Goal: Information Seeking & Learning: Learn about a topic

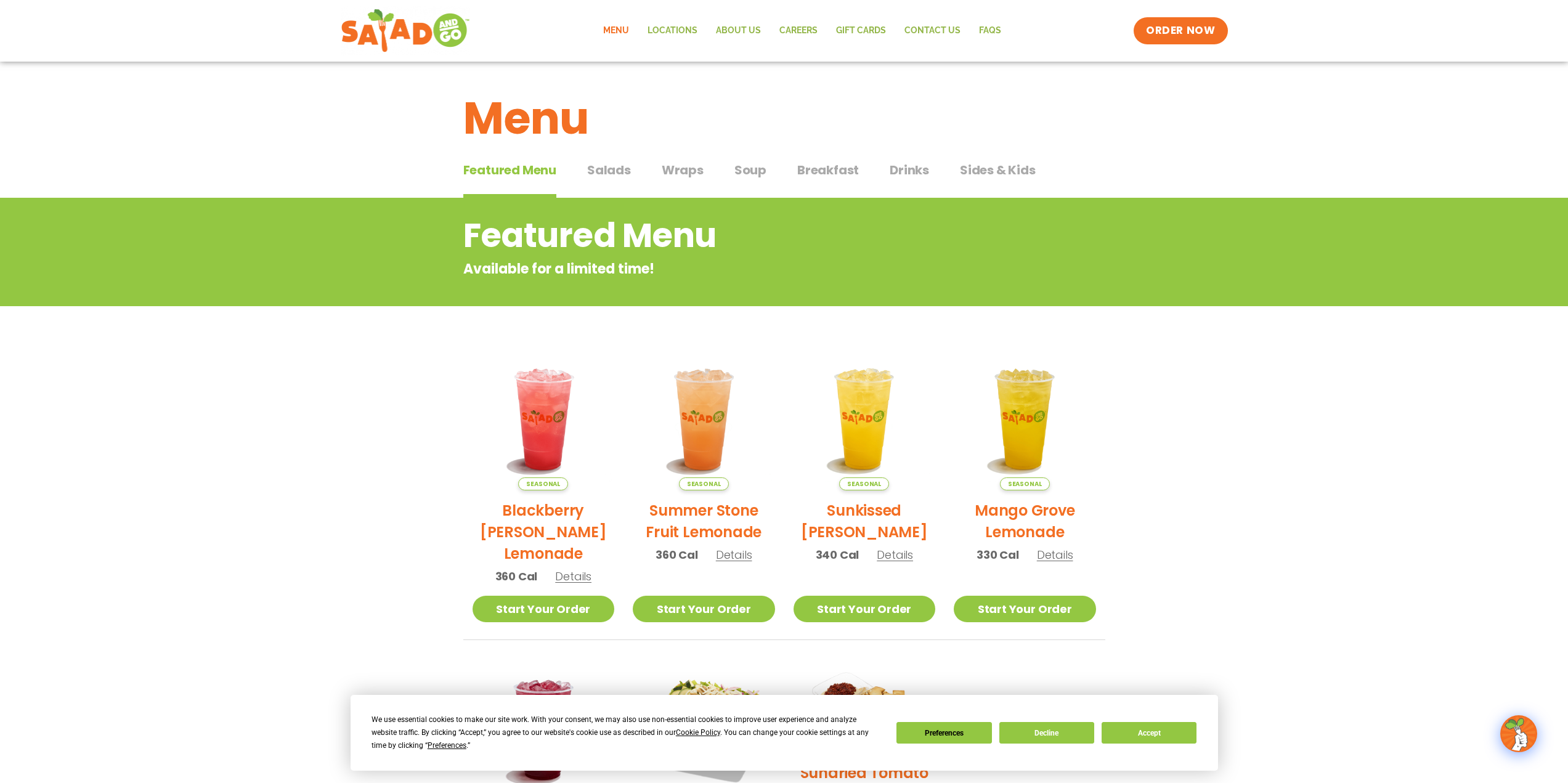
click at [597, 161] on span "Salads" at bounding box center [609, 169] width 44 height 18
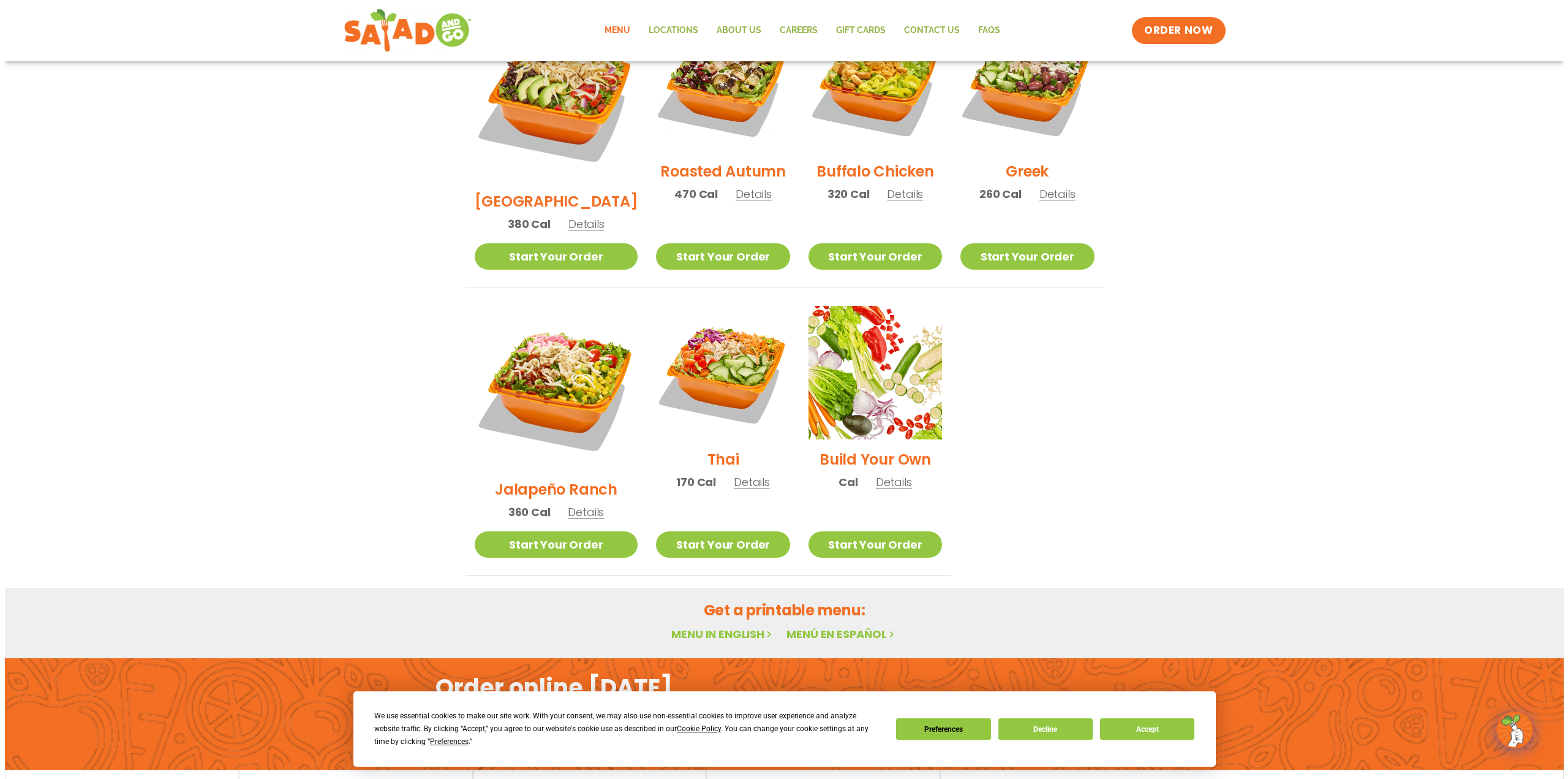
scroll to position [515, 0]
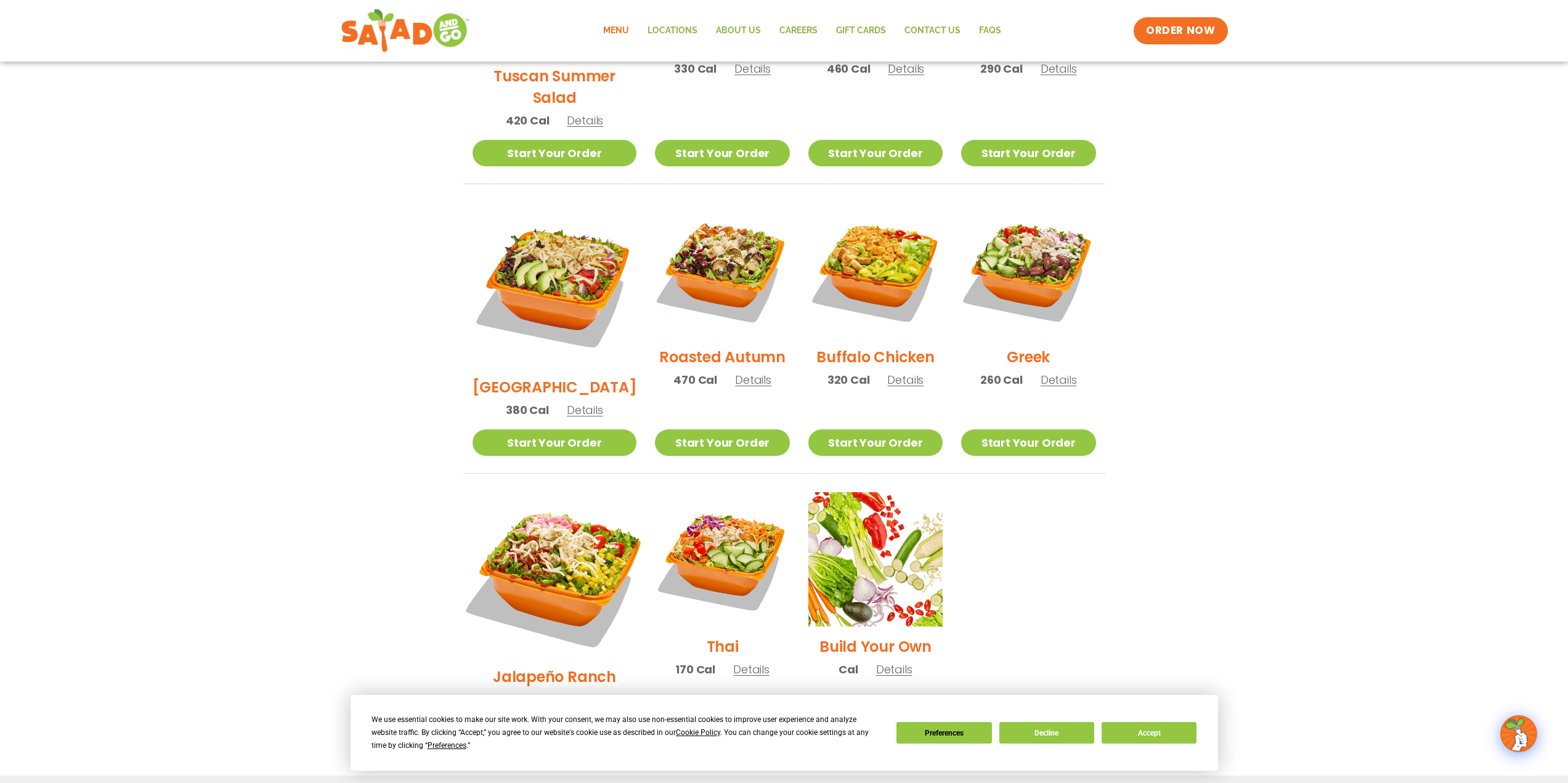
click at [555, 522] on img at bounding box center [554, 574] width 193 height 193
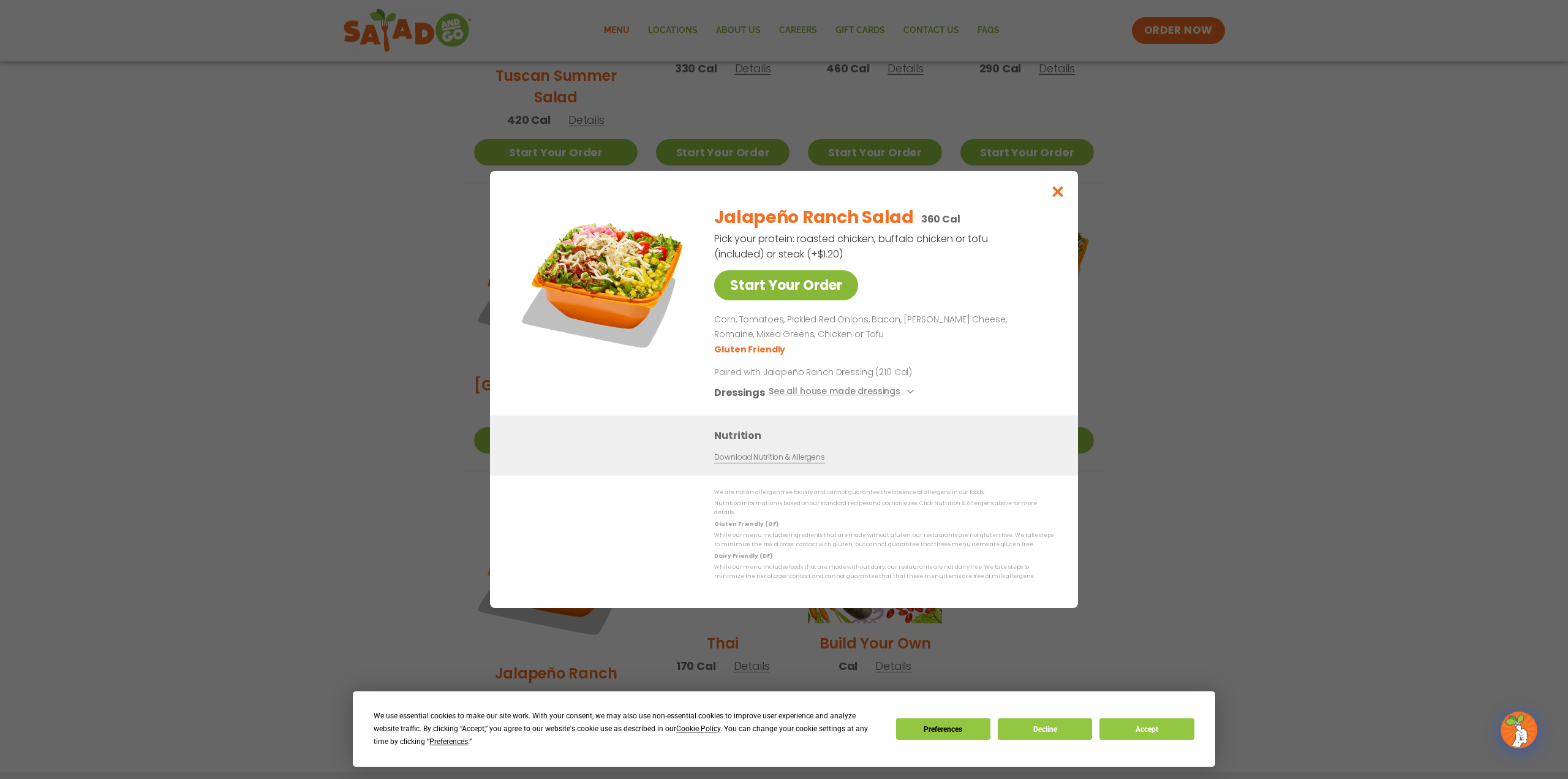
click at [792, 284] on link "Start Your Order" at bounding box center [786, 285] width 144 height 30
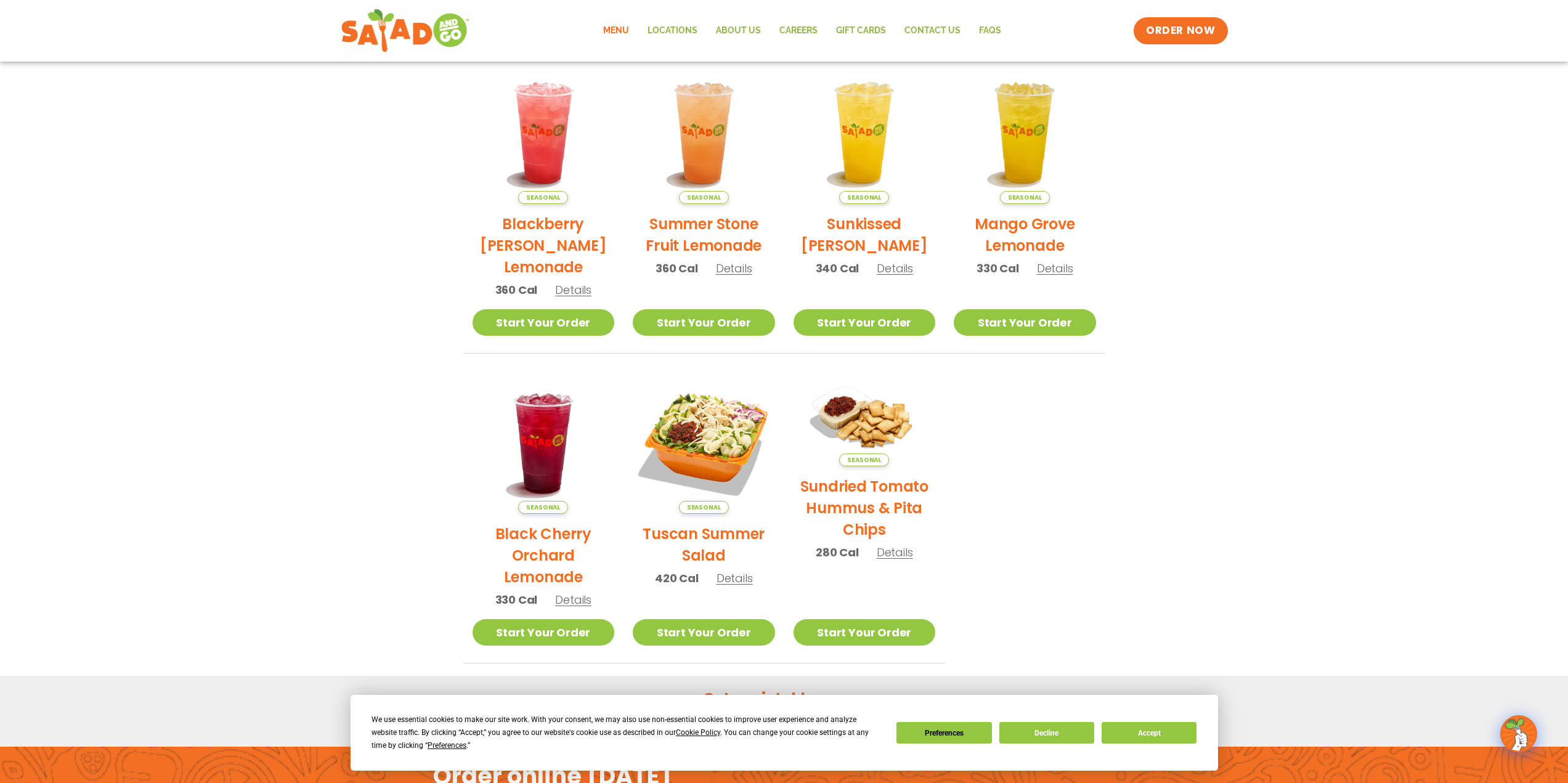
scroll to position [308, 0]
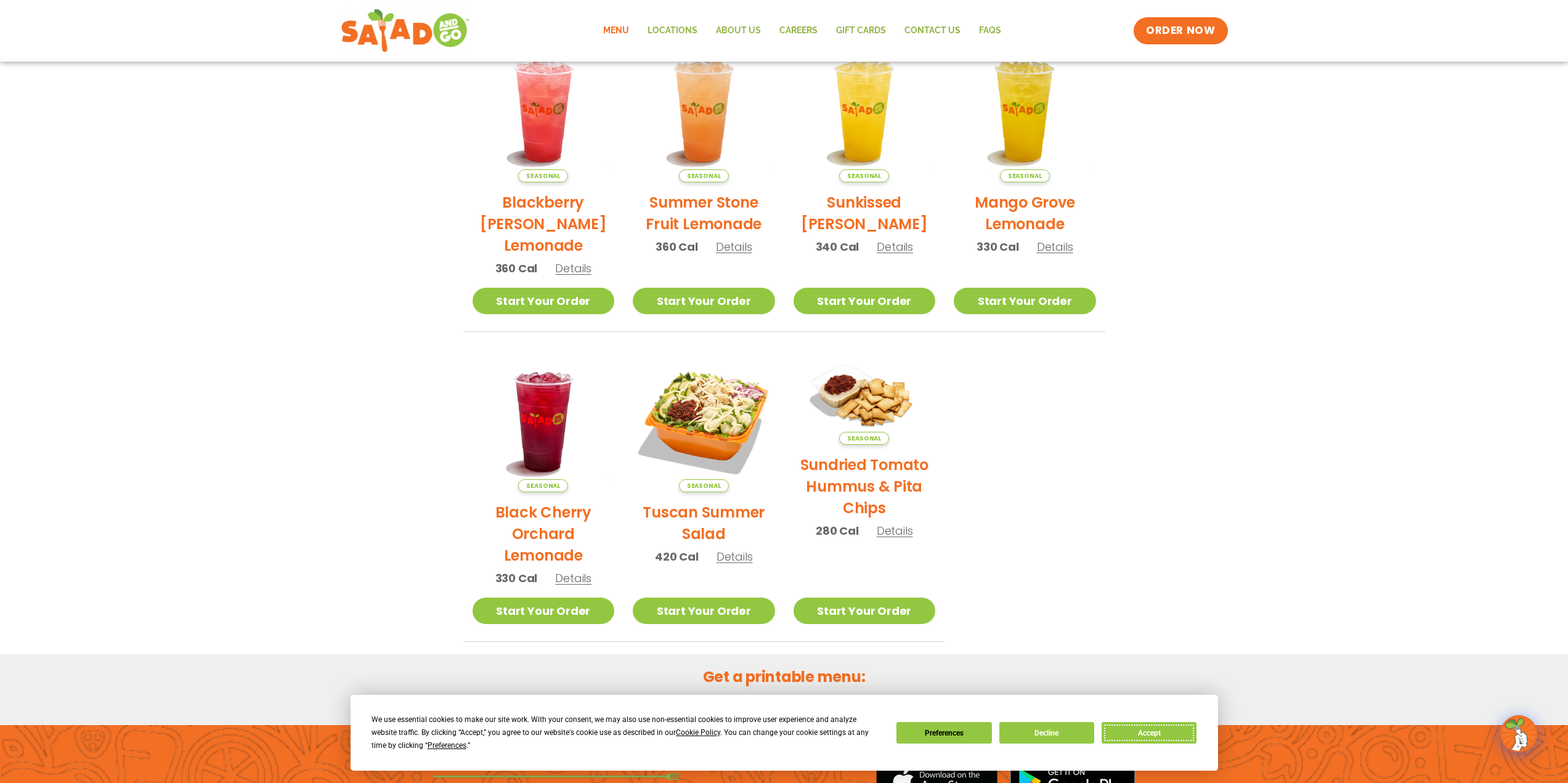
click at [1150, 742] on button "Accept" at bounding box center [1149, 732] width 95 height 21
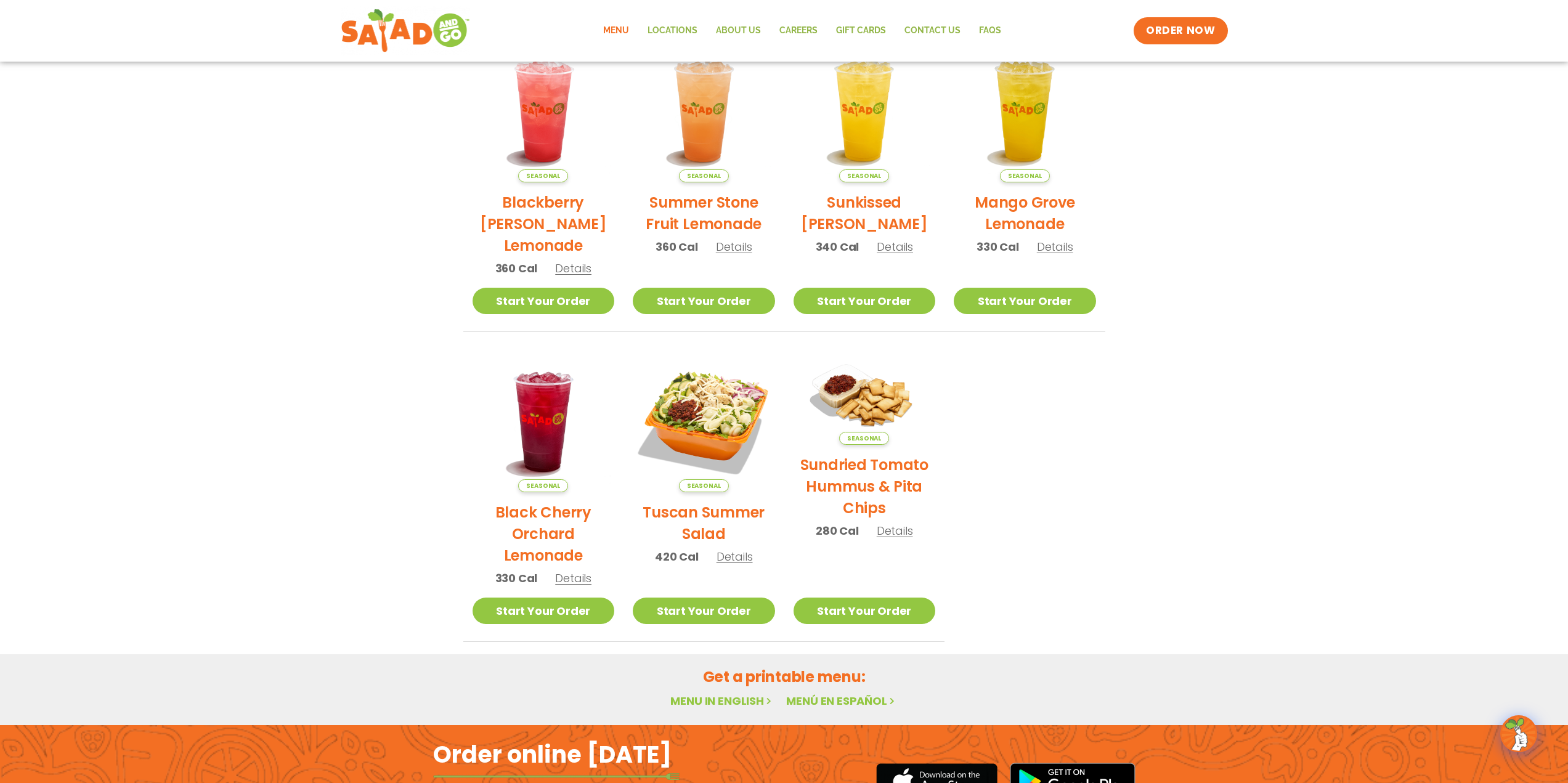
click at [1152, 726] on div "Order online [DATE] Download the app" at bounding box center [784, 781] width 1568 height 112
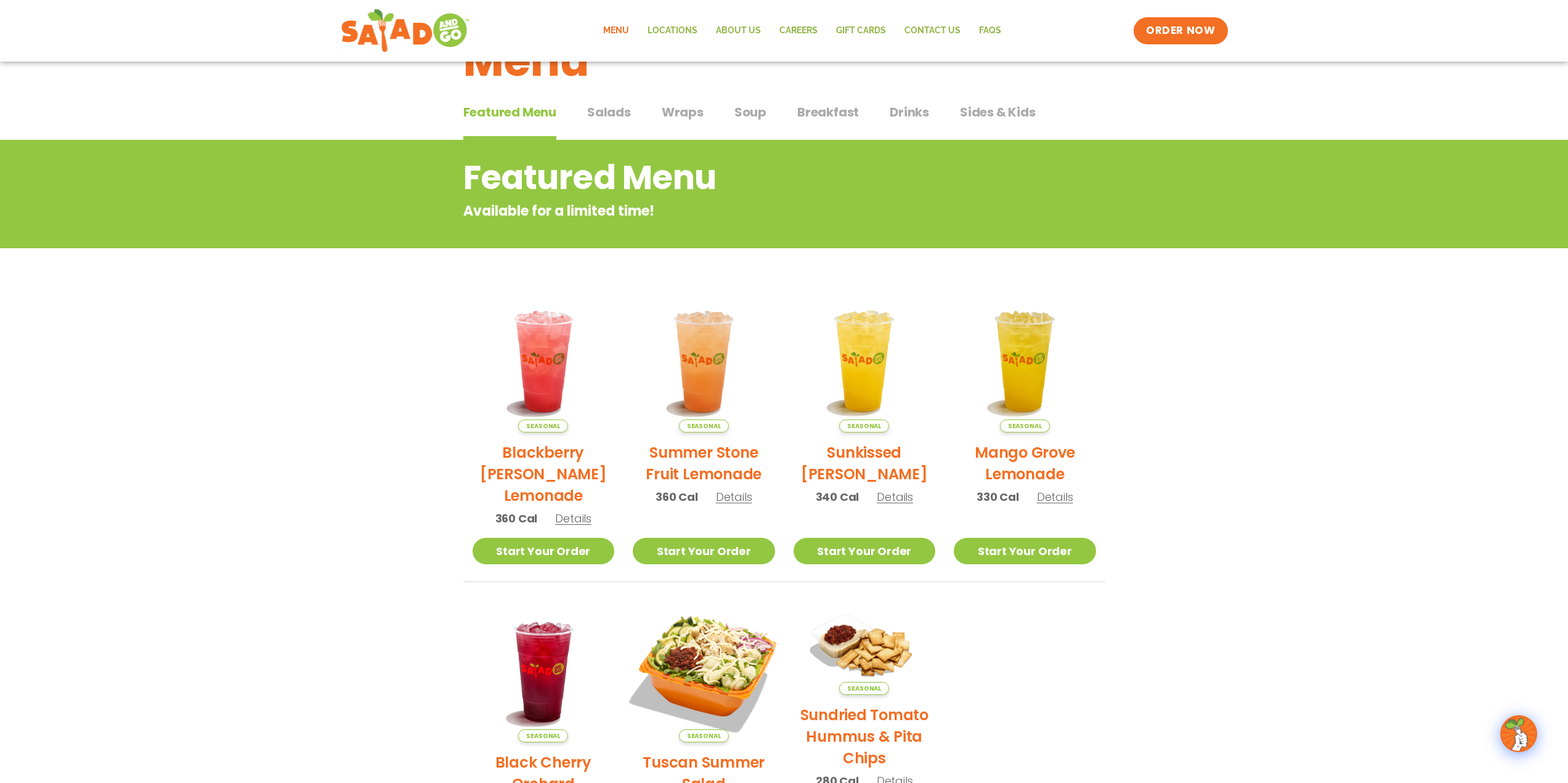
scroll to position [0, 0]
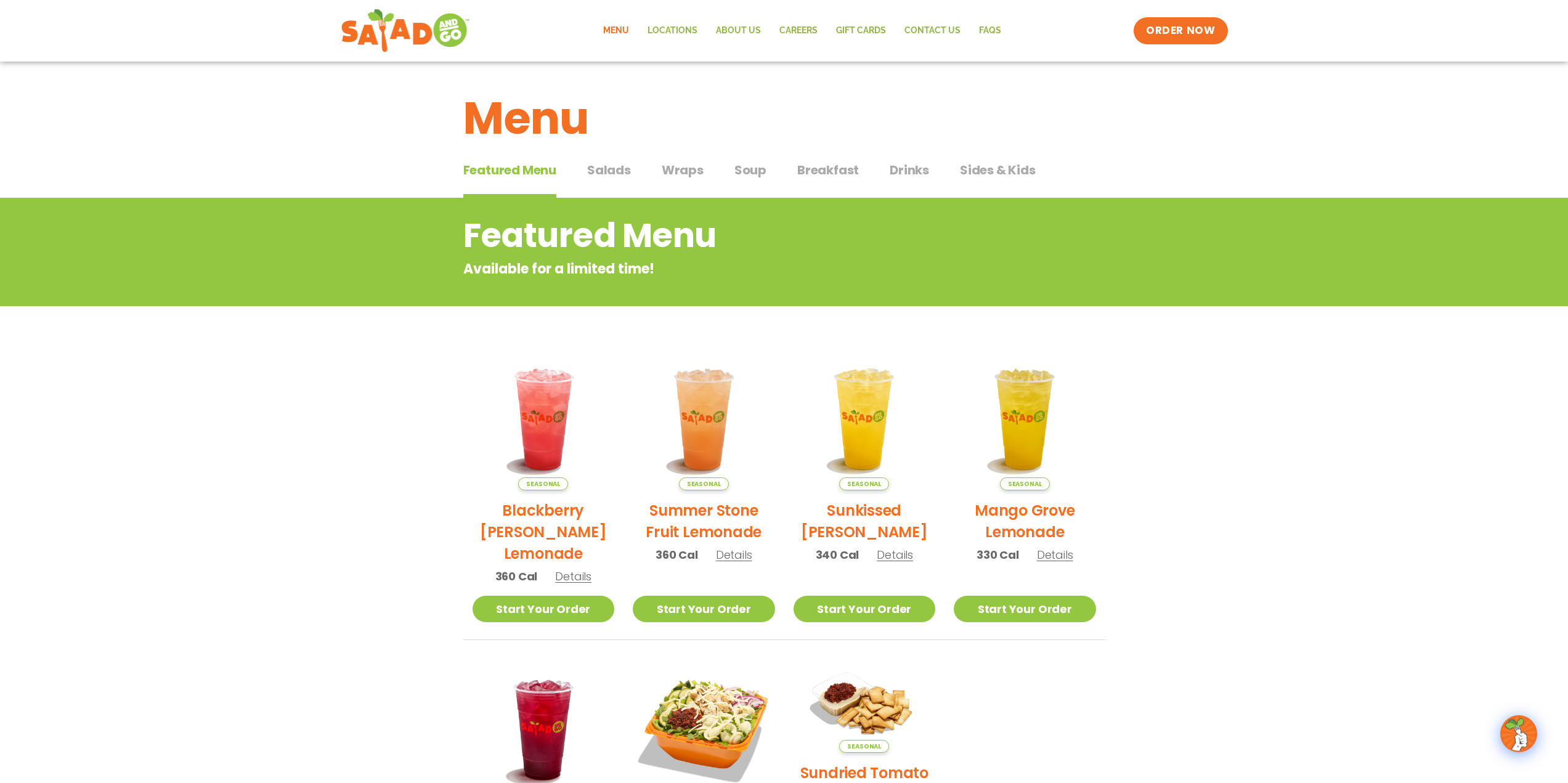
click at [614, 169] on span "Salads" at bounding box center [609, 169] width 44 height 18
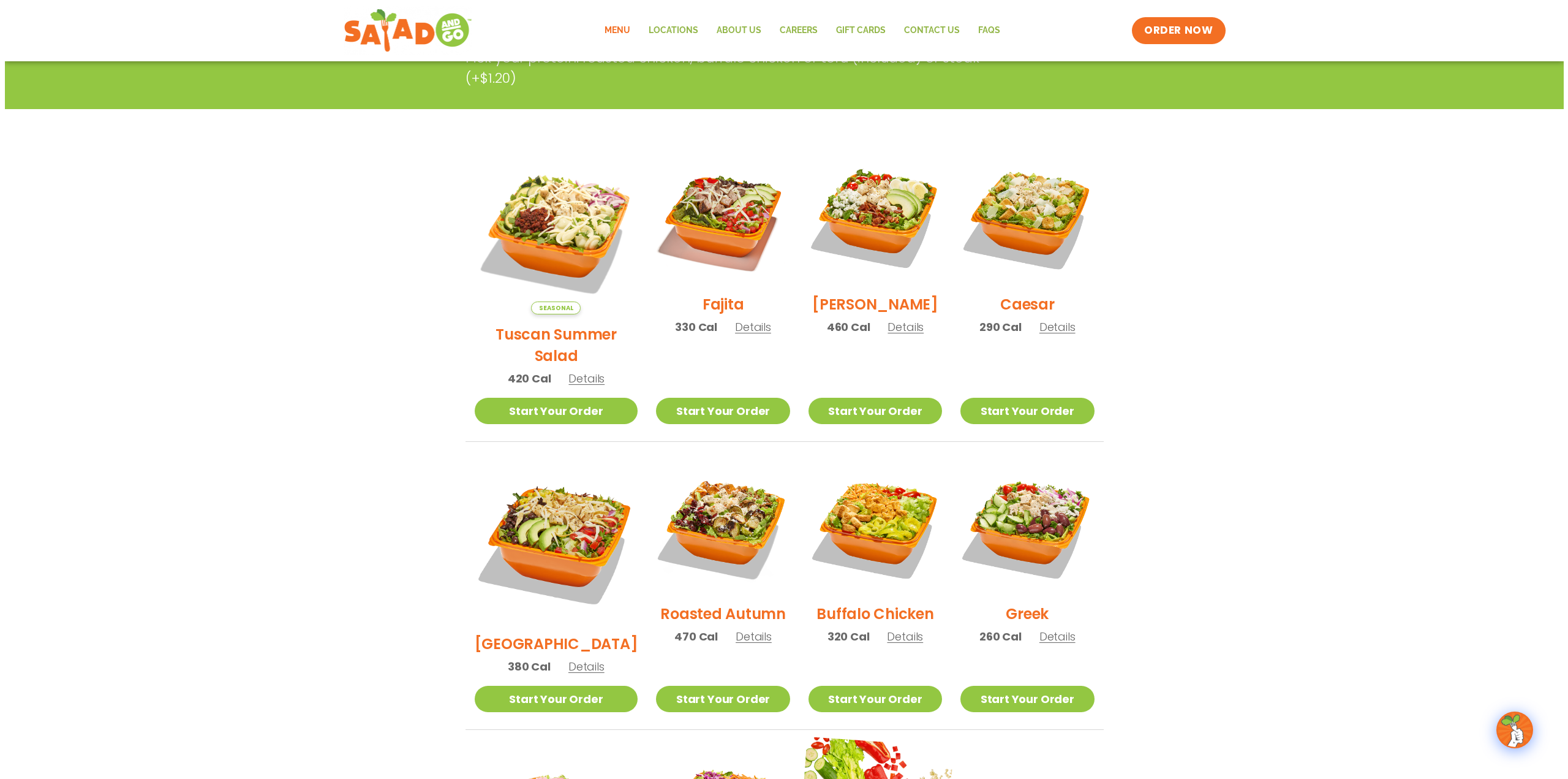
scroll to position [490, 0]
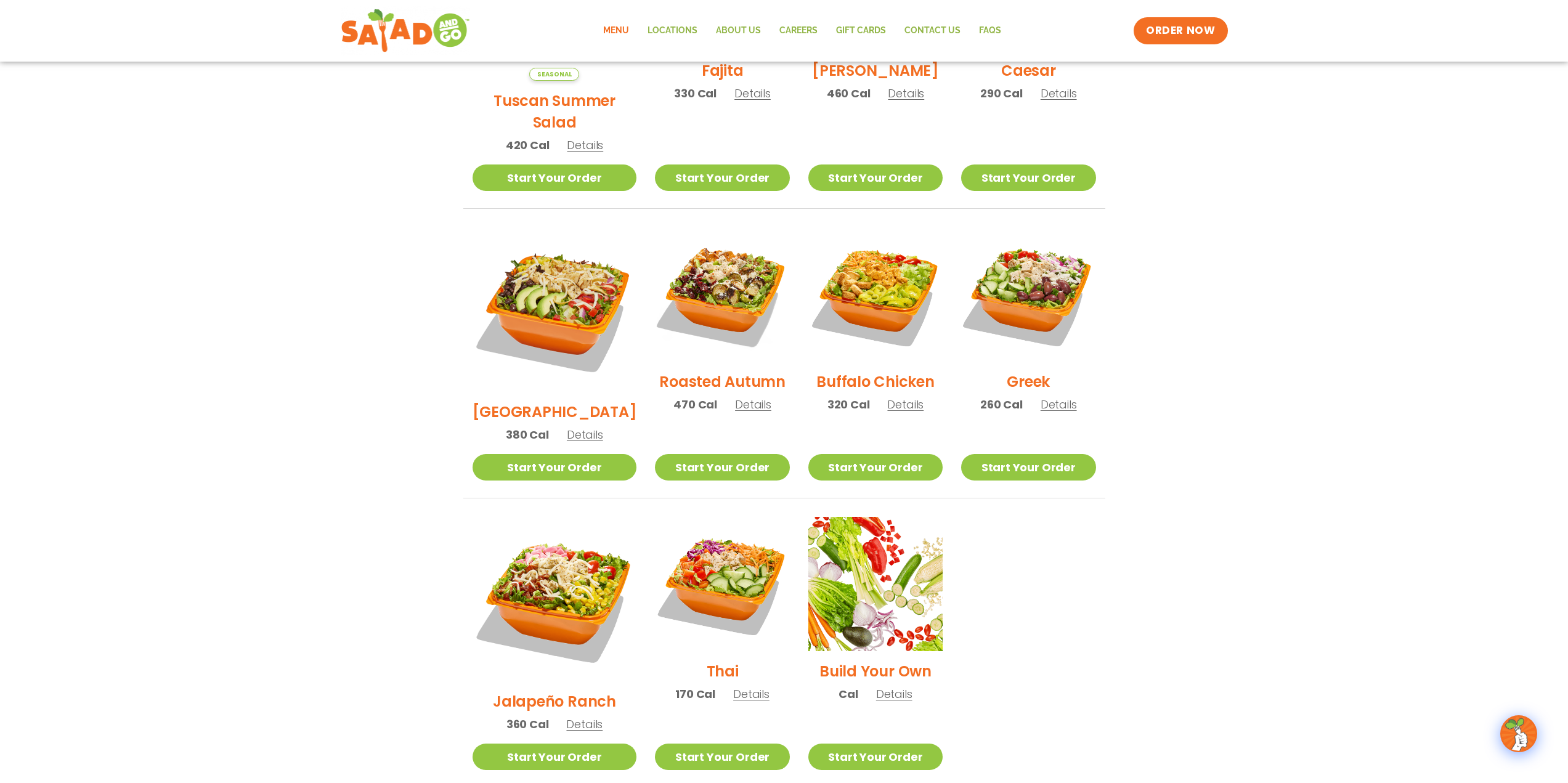
click at [585, 716] on span "Details" at bounding box center [585, 724] width 36 height 16
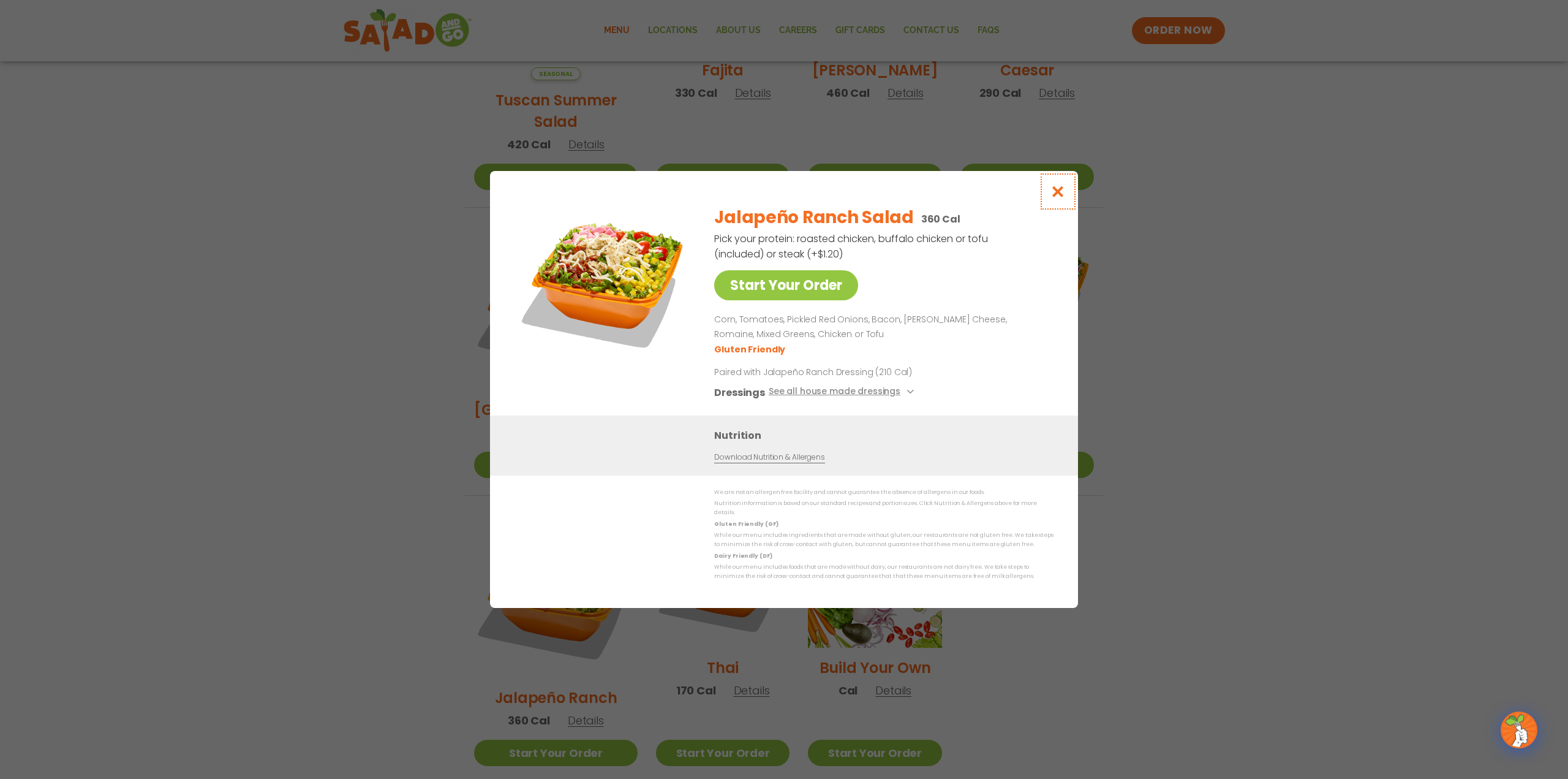
click at [1050, 188] on button "Close modal" at bounding box center [1057, 191] width 40 height 41
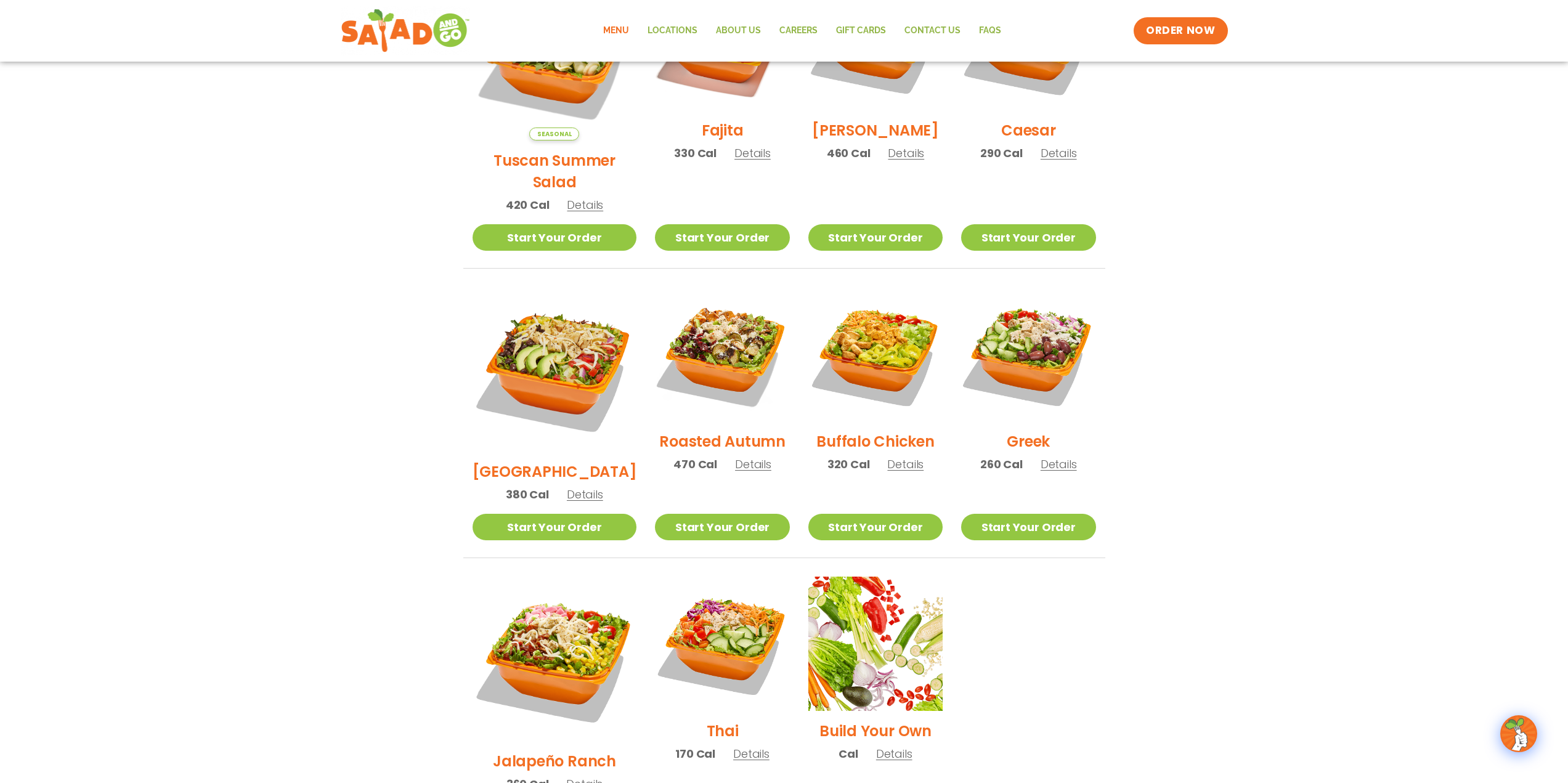
scroll to position [431, 0]
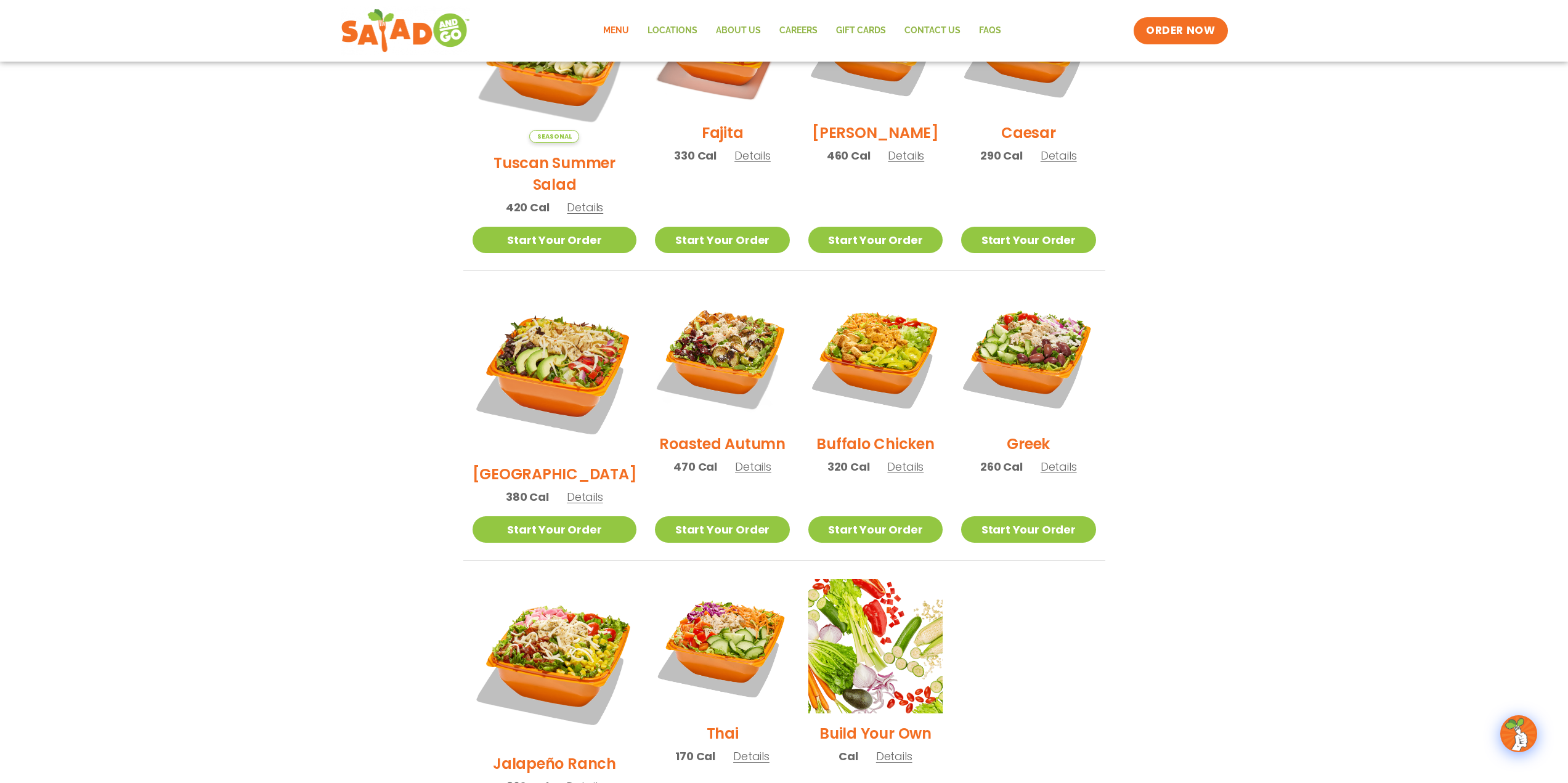
click at [1131, 169] on section "Salads Our house-made dressings make our huge portions even more delicious. Goo…" at bounding box center [784, 308] width 1568 height 1082
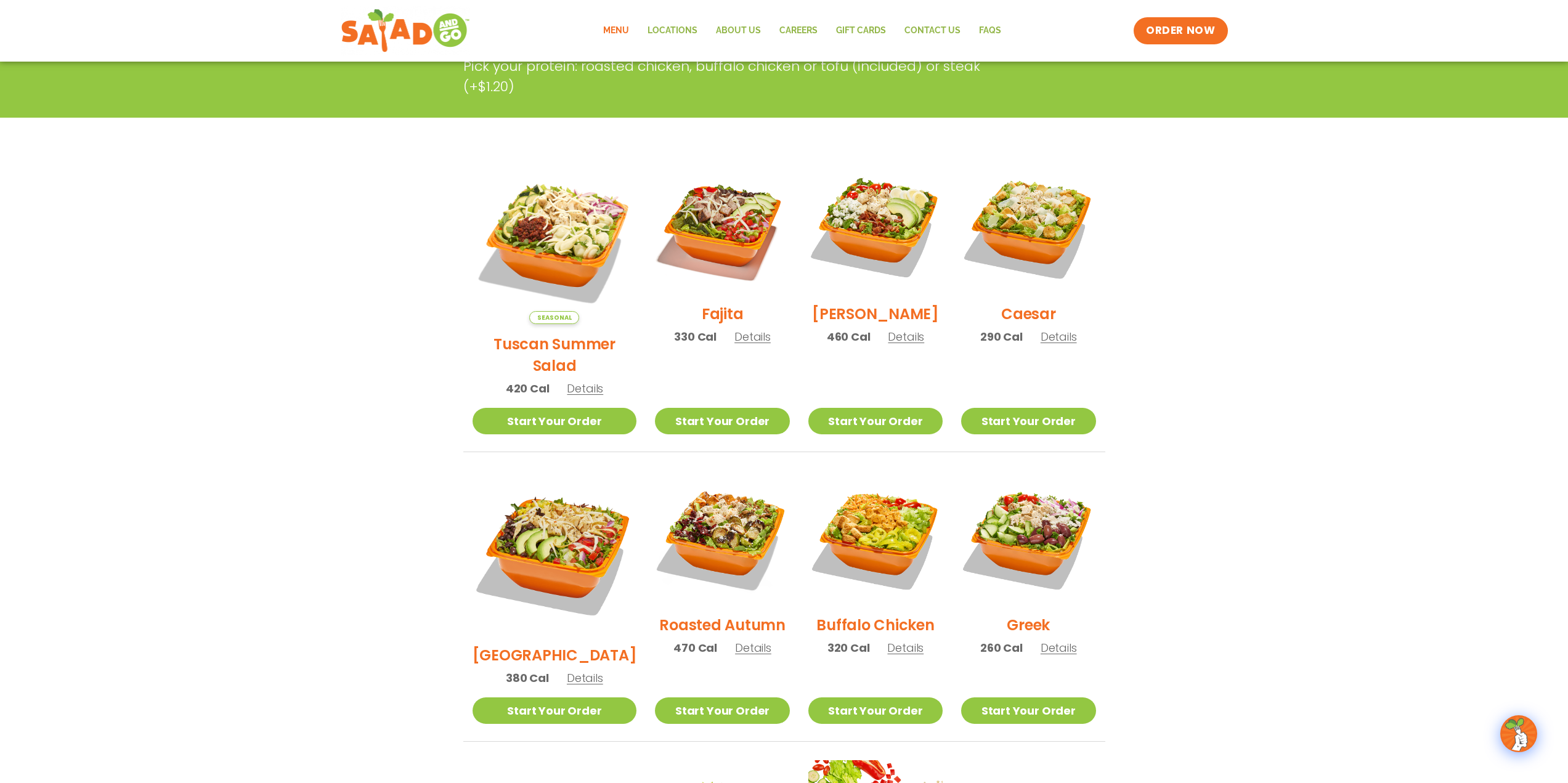
scroll to position [246, 0]
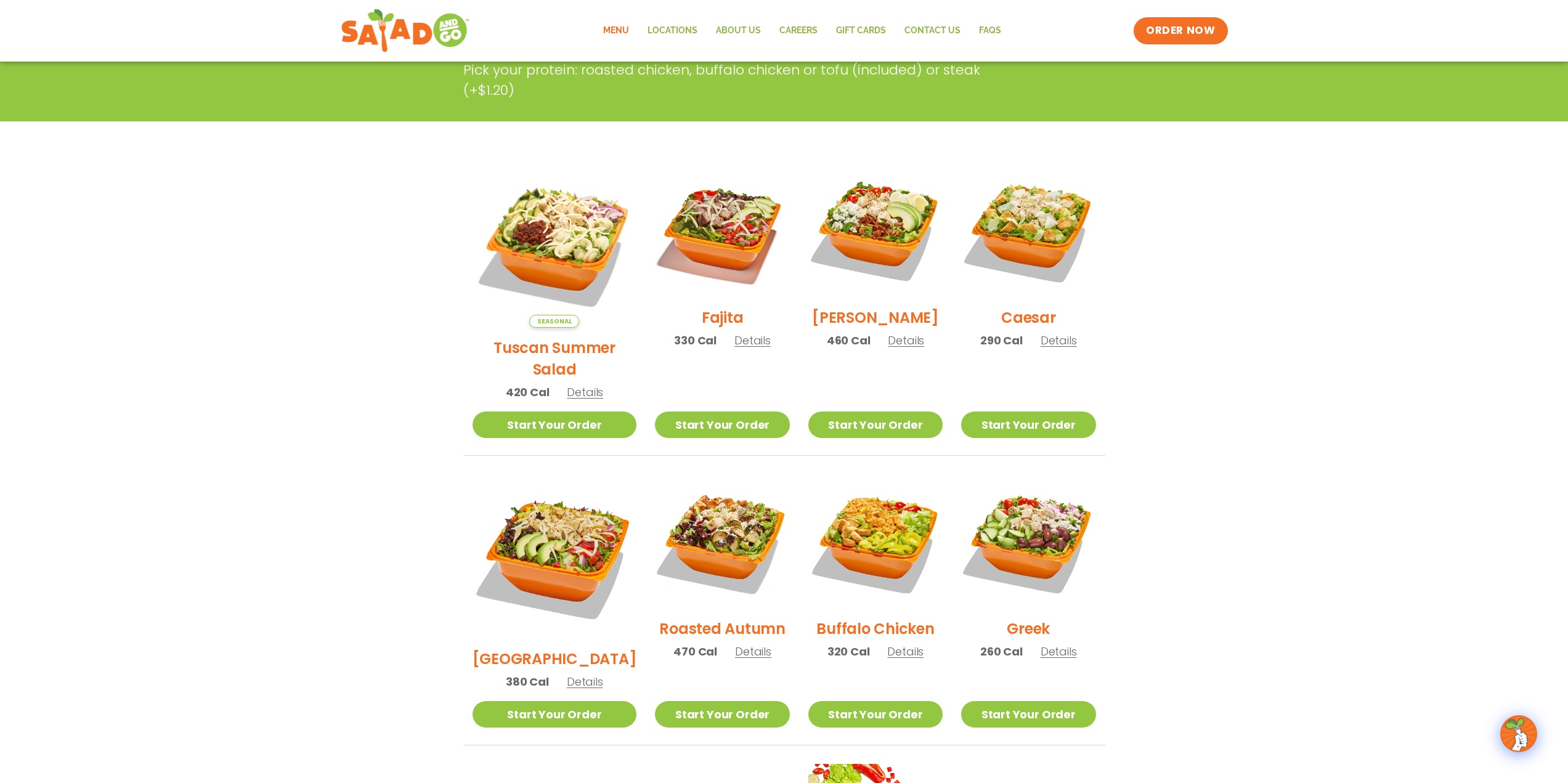
click at [1045, 347] on span "Details" at bounding box center [1059, 340] width 36 height 16
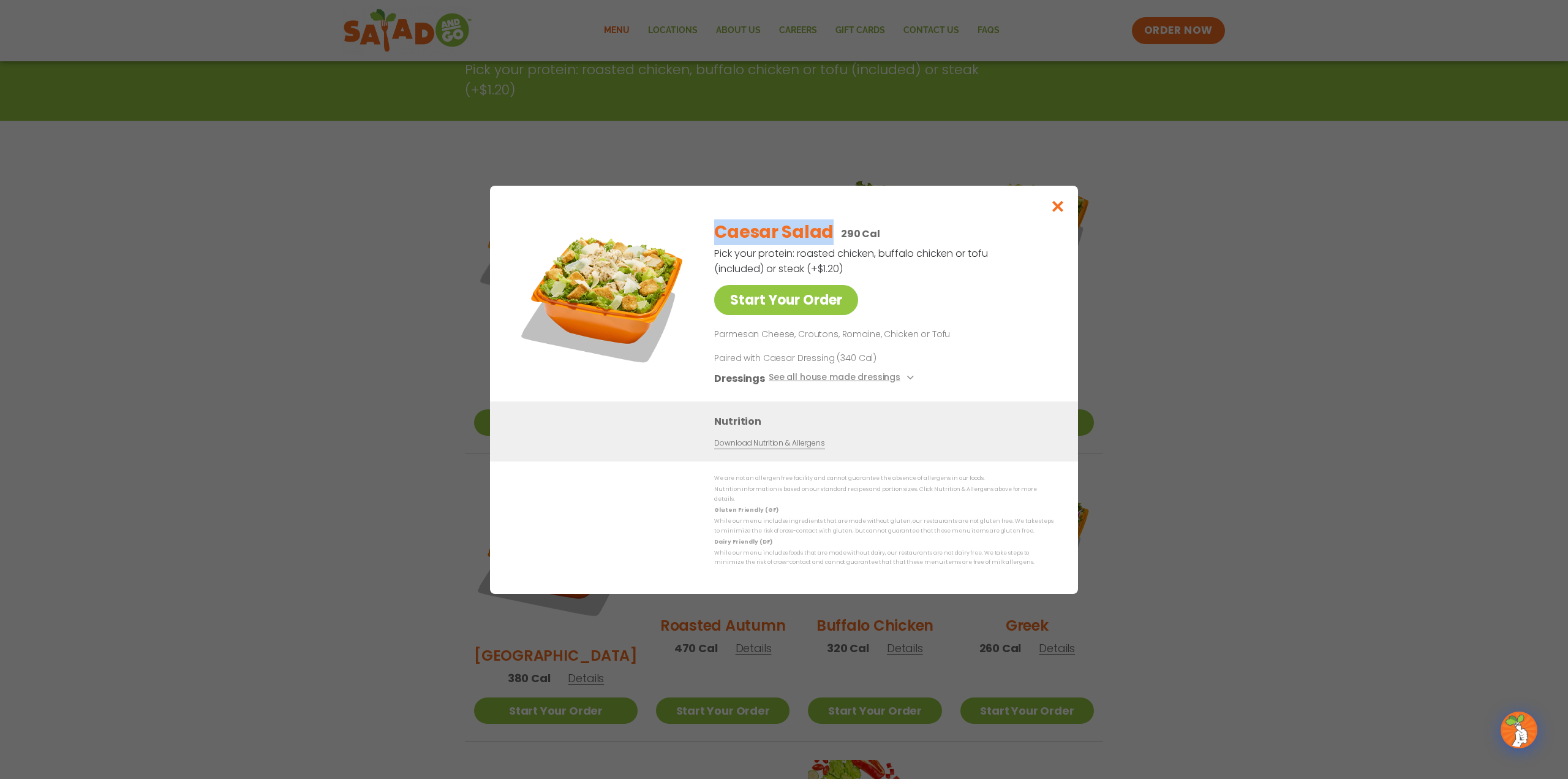
drag, startPoint x: 718, startPoint y: 237, endPoint x: 833, endPoint y: 237, distance: 115.0
click at [833, 237] on div "Caesar Salad 290 Cal" at bounding box center [881, 232] width 334 height 26
copy h2 "Caesar Salad"
click at [1064, 219] on button "Close modal" at bounding box center [1057, 206] width 40 height 41
